Goal: Navigation & Orientation: Find specific page/section

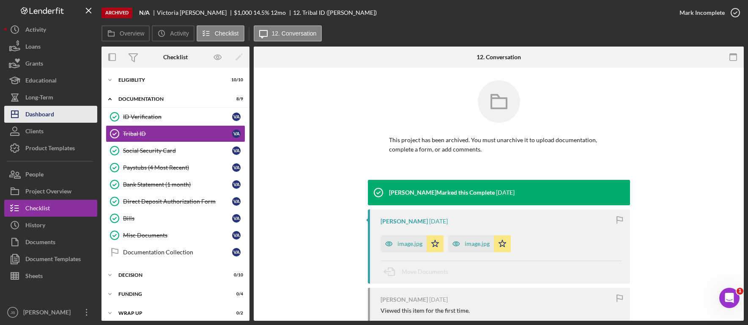
click at [76, 118] on button "Icon/Dashboard Dashboard" at bounding box center [50, 114] width 93 height 17
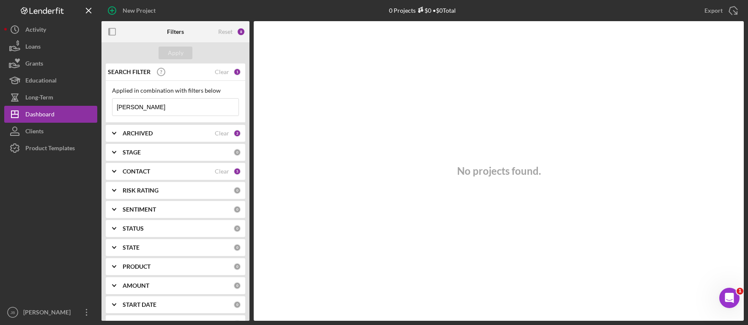
drag, startPoint x: -209, startPoint y: 361, endPoint x: -302, endPoint y: 352, distance: 93.5
